Goal: Find specific page/section: Find specific page/section

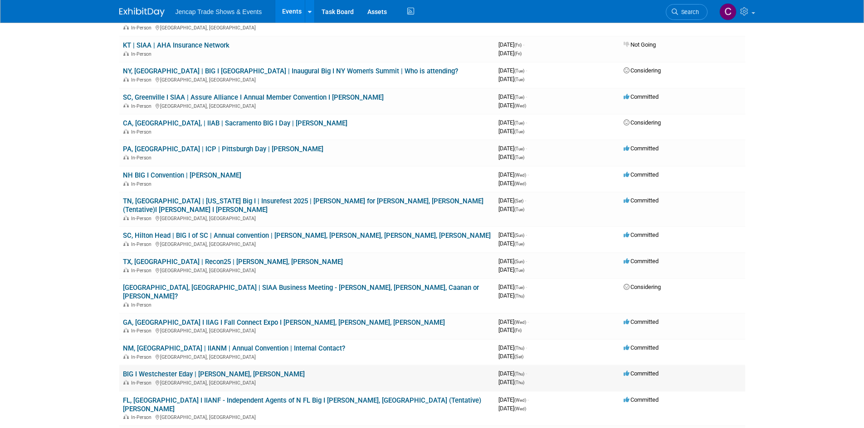
scroll to position [272, 0]
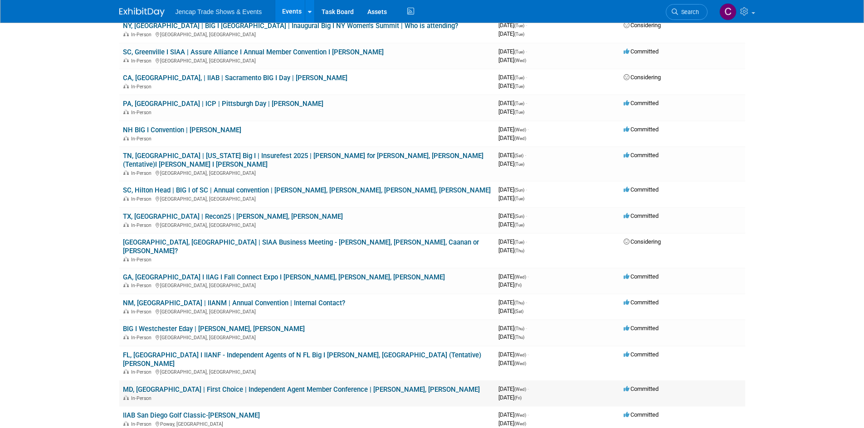
click at [311, 386] on link "MD, [GEOGRAPHIC_DATA] | First Choice | Independent Agent Member Conference | [P…" at bounding box center [301, 390] width 357 height 8
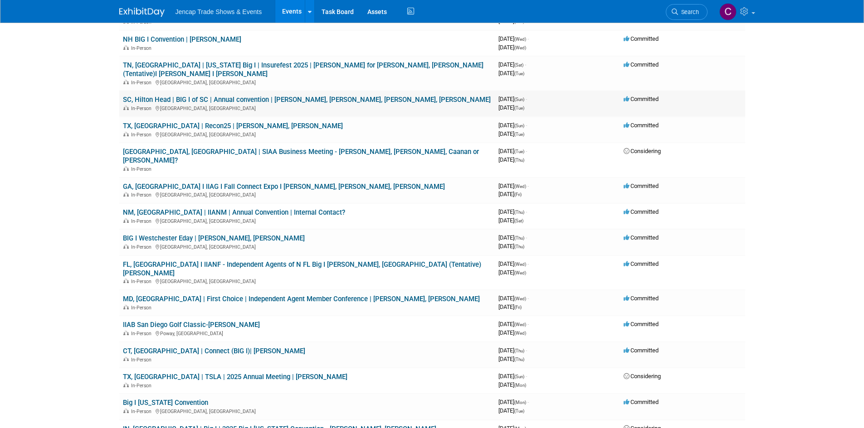
click at [291, 96] on link "SC, Hilton Head | BIG I of SC | Annual convention | Carrie Cheeks, Chris Reid, …" at bounding box center [307, 100] width 368 height 8
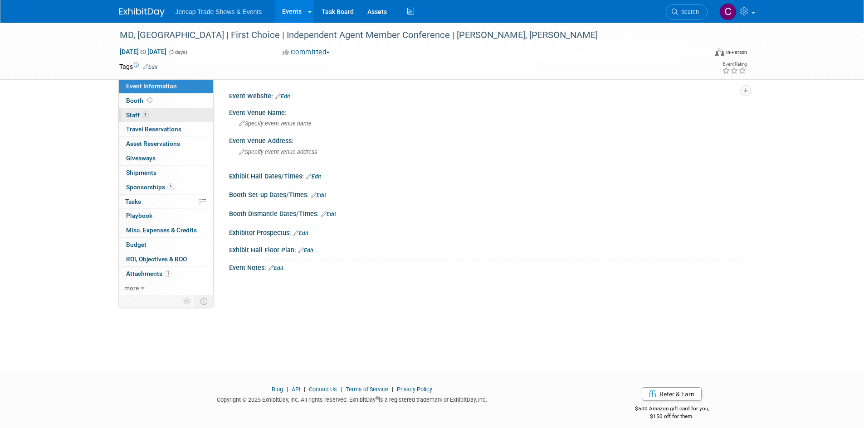
click at [139, 119] on link "1 Staff 1" at bounding box center [166, 115] width 94 height 14
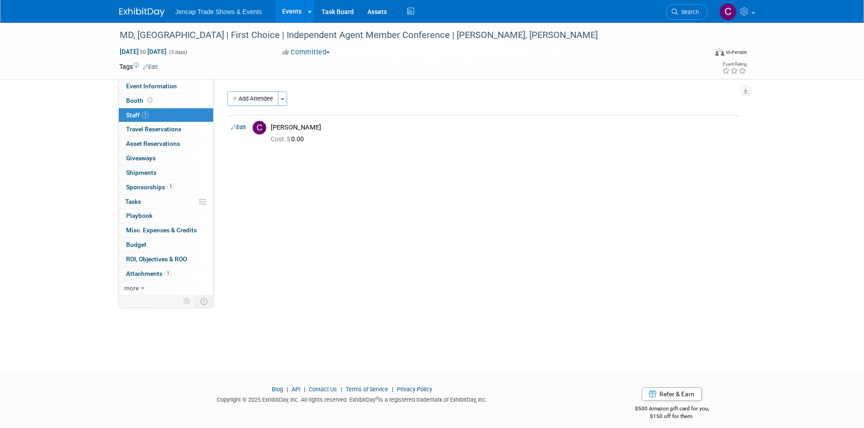
click at [63, 113] on div "MD, [GEOGRAPHIC_DATA] | First Choice | Independent Agent Member Conference | [P…" at bounding box center [432, 189] width 864 height 333
